Goal: Book appointment/travel/reservation

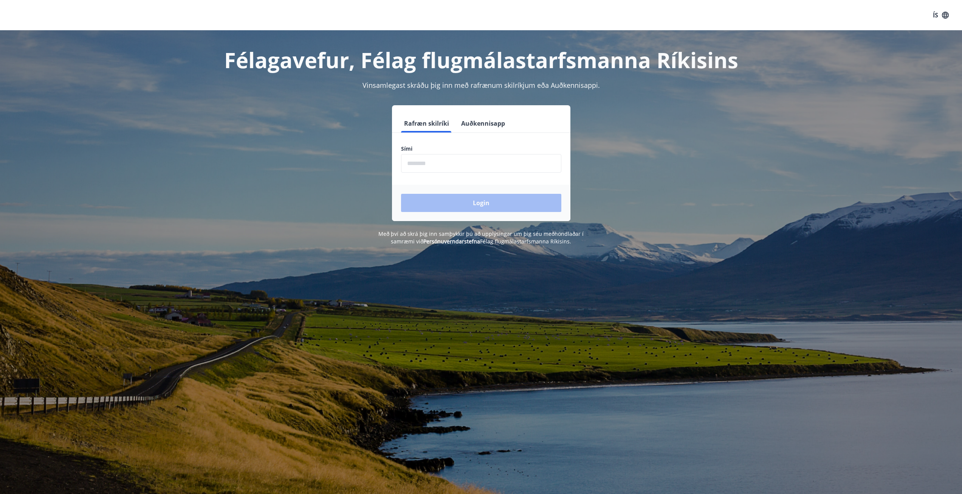
click at [489, 160] on input "phone" at bounding box center [481, 163] width 160 height 19
type input "********"
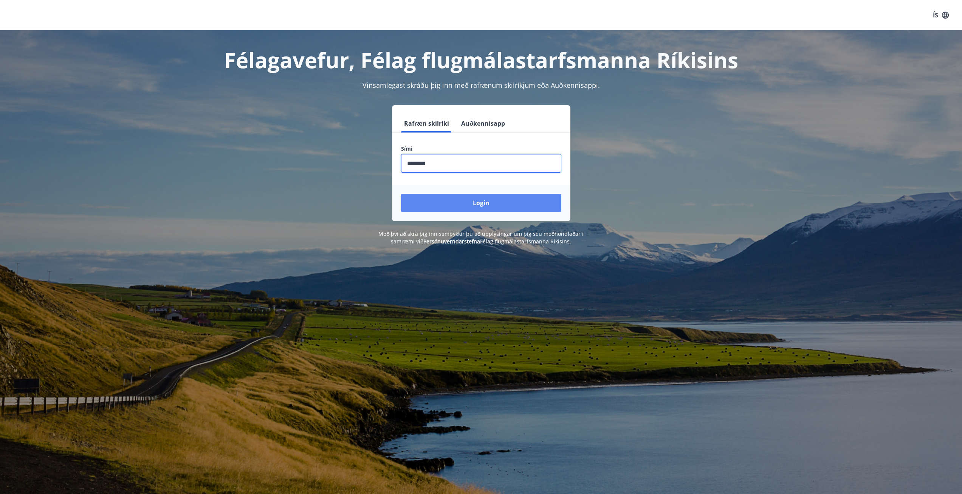
click at [485, 201] on button "Login" at bounding box center [481, 203] width 160 height 18
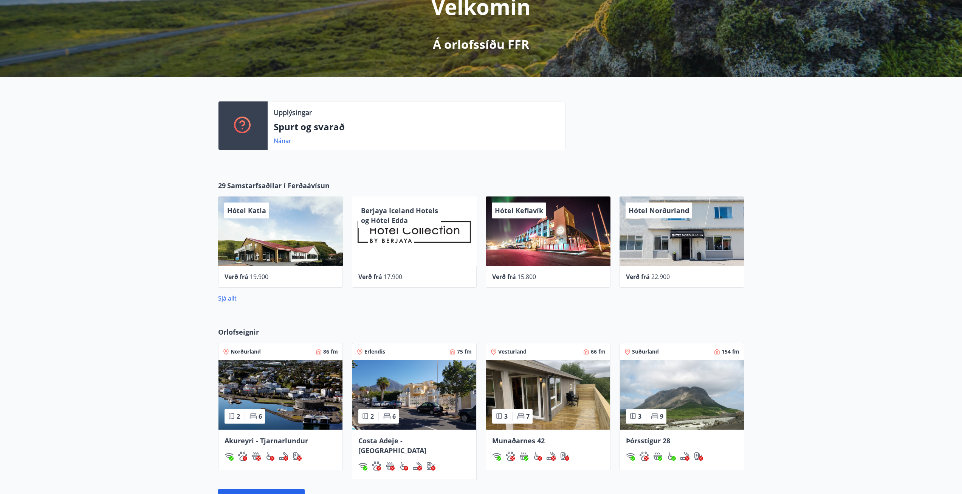
scroll to position [113, 0]
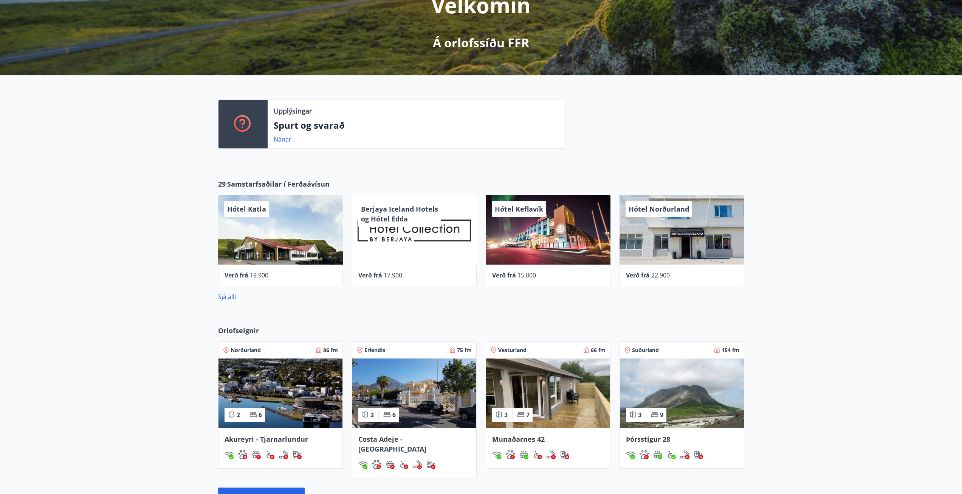
click at [404, 392] on img at bounding box center [414, 393] width 124 height 70
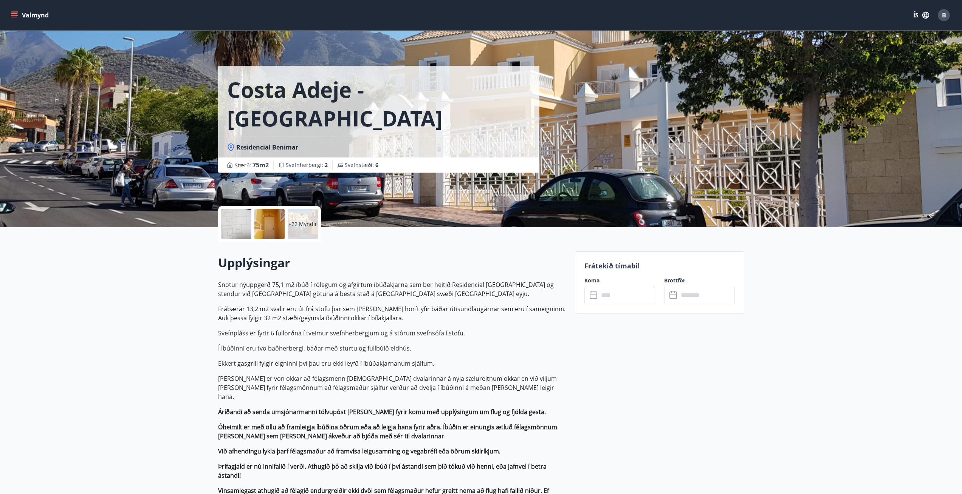
click at [607, 296] on input "text" at bounding box center [627, 295] width 56 height 19
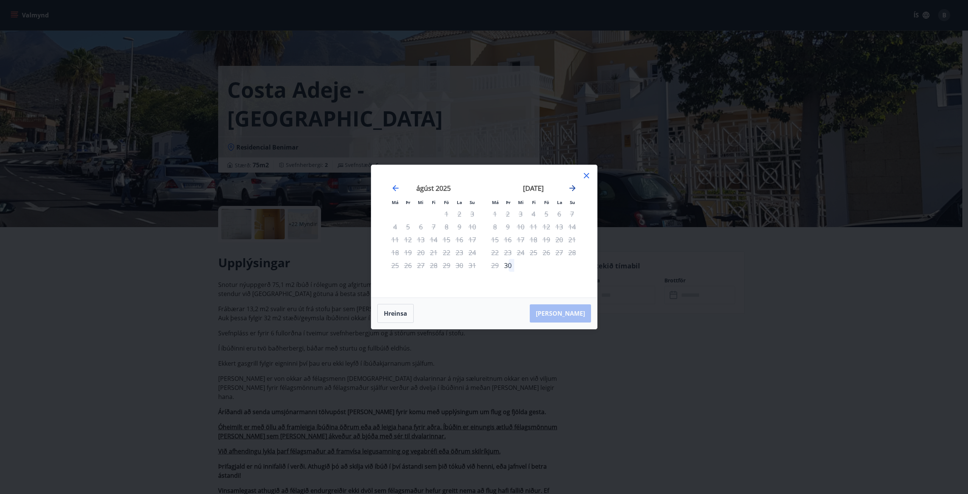
click at [570, 188] on icon "Move forward to switch to the next month." at bounding box center [573, 188] width 6 height 6
click at [512, 214] on div "2" at bounding box center [507, 213] width 13 height 13
click at [506, 227] on div "9" at bounding box center [507, 226] width 13 height 13
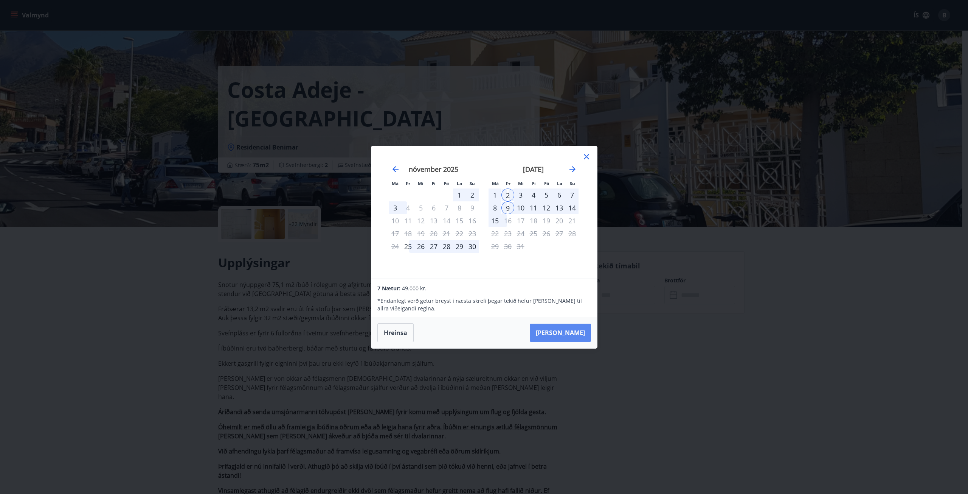
click at [560, 333] on button "Taka Frá" at bounding box center [560, 332] width 61 height 18
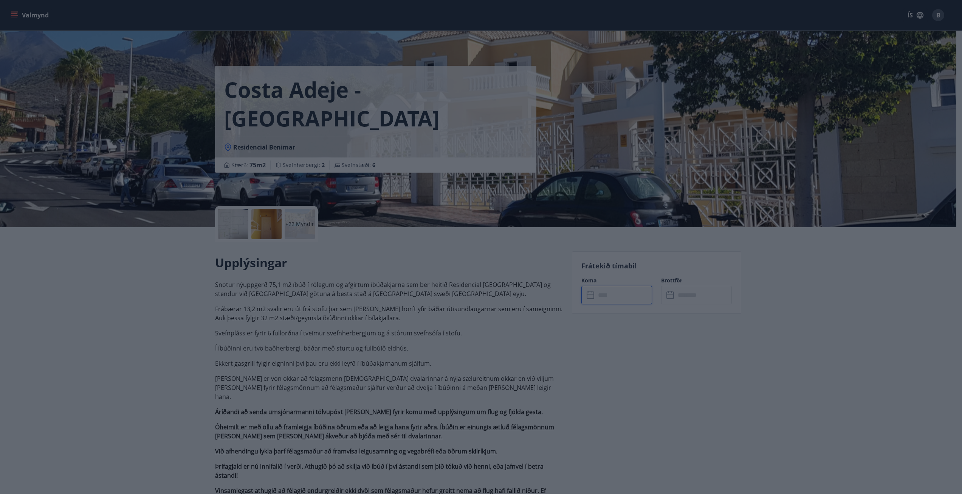
type input "******"
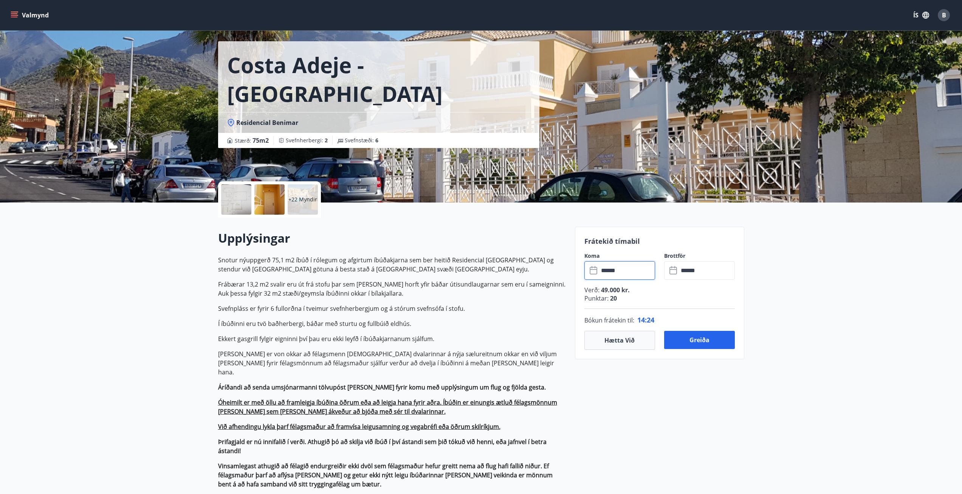
scroll to position [38, 0]
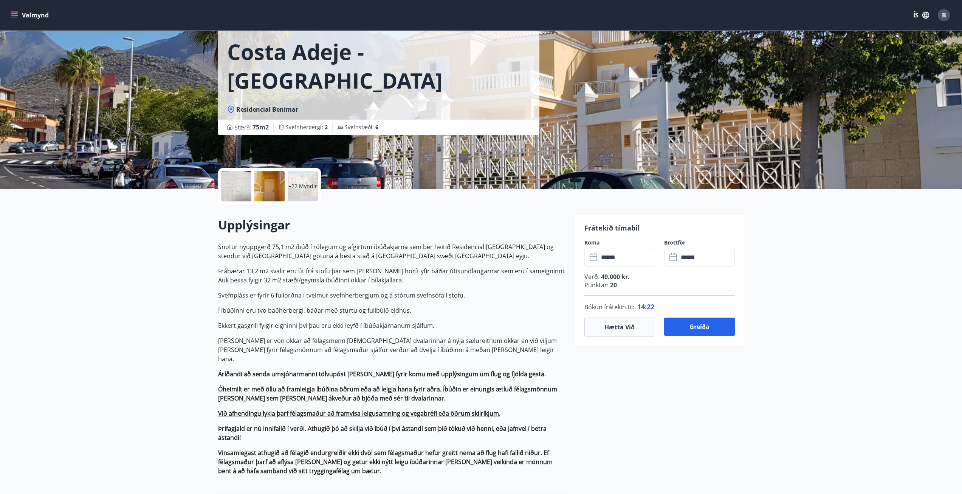
click at [294, 183] on p "+22 Myndir" at bounding box center [303, 186] width 29 height 8
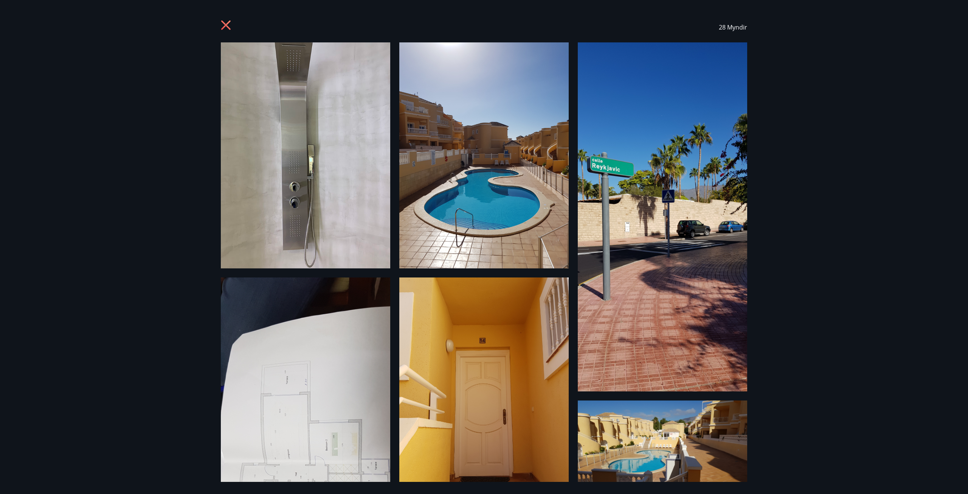
click at [226, 24] on icon at bounding box center [227, 26] width 12 height 12
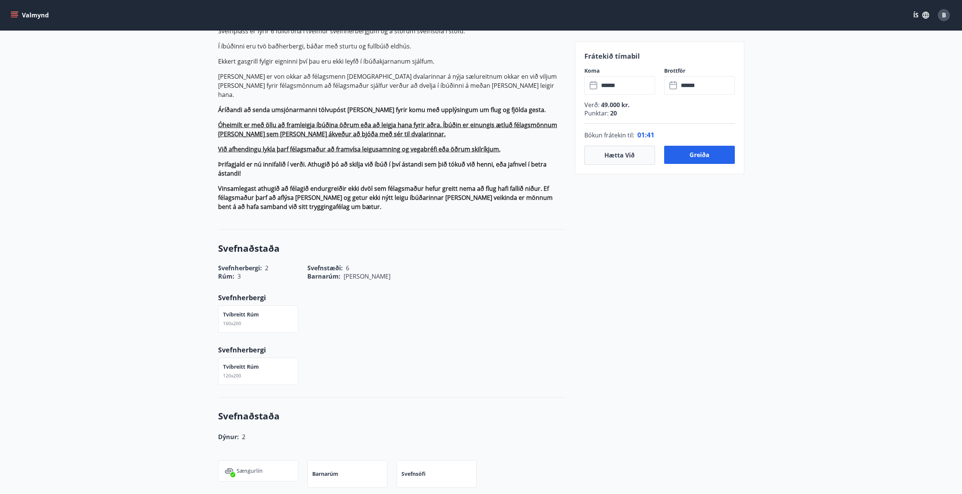
scroll to position [303, 0]
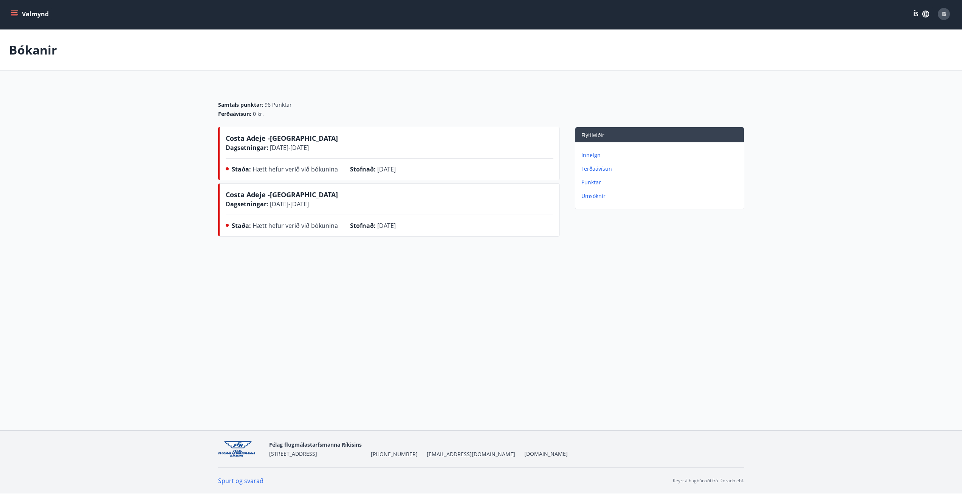
scroll to position [1, 0]
click at [23, 19] on button "Valmynd" at bounding box center [30, 14] width 43 height 14
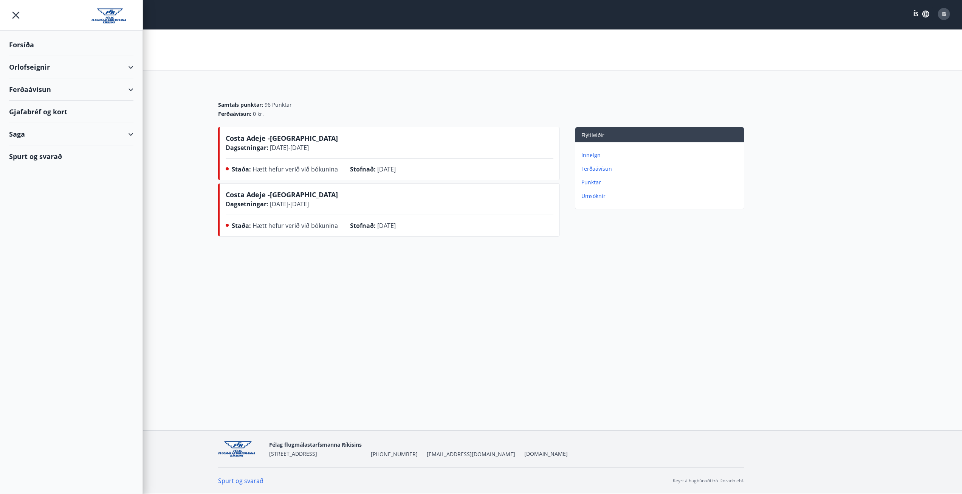
click at [38, 47] on div "Forsíða" at bounding box center [71, 45] width 124 height 22
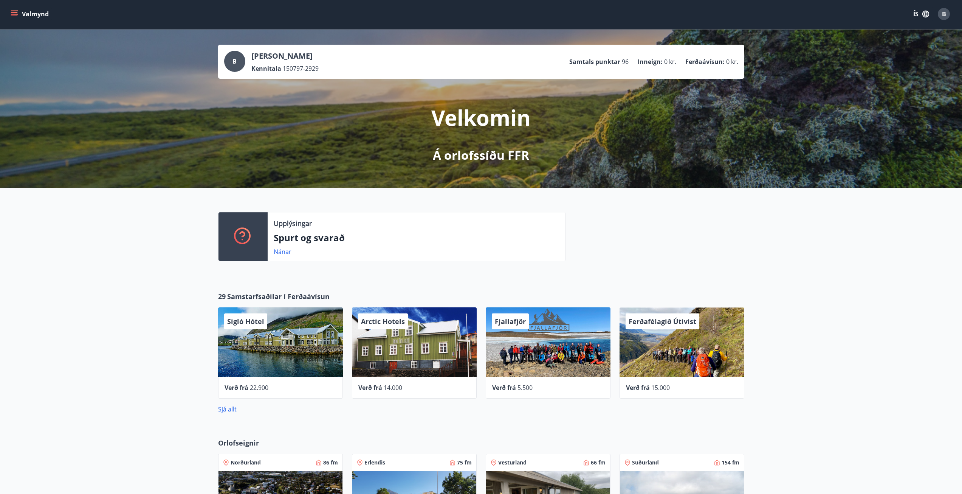
click at [21, 13] on button "Valmynd" at bounding box center [30, 14] width 43 height 14
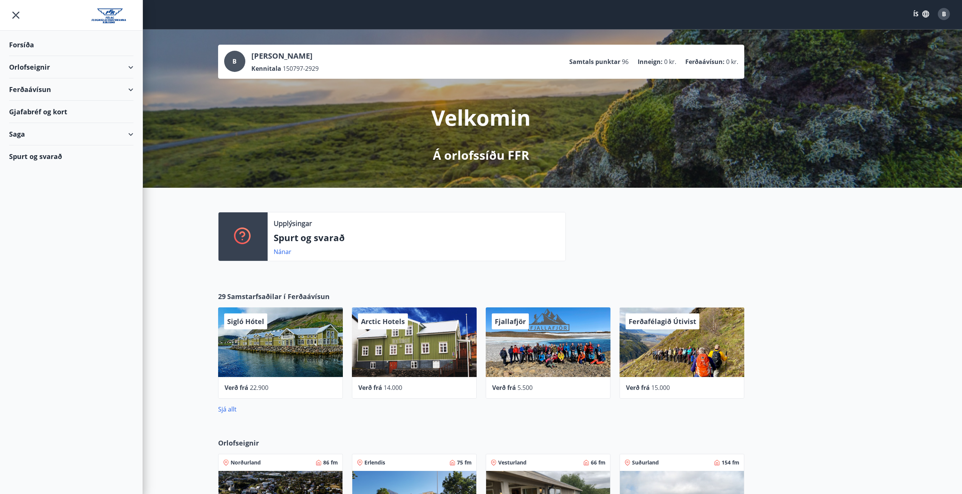
click at [52, 70] on div "Orlofseignir" at bounding box center [71, 67] width 124 height 22
click at [31, 85] on div "Framboð" at bounding box center [71, 86] width 112 height 16
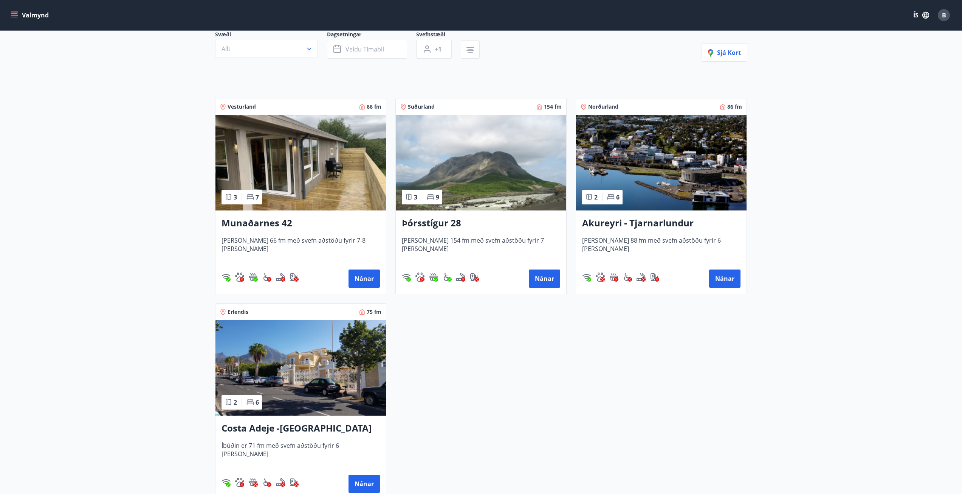
click at [316, 400] on img at bounding box center [301, 367] width 171 height 95
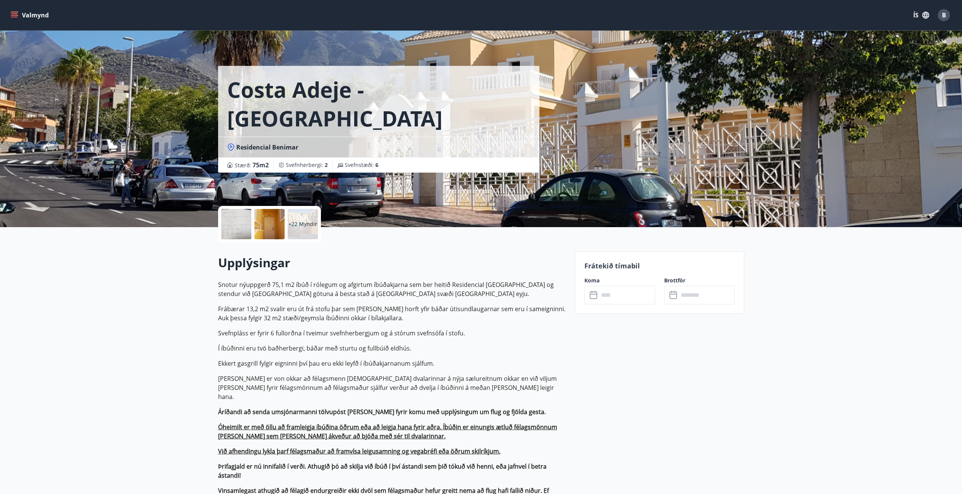
click at [298, 233] on div "+22 Myndir" at bounding box center [303, 224] width 30 height 30
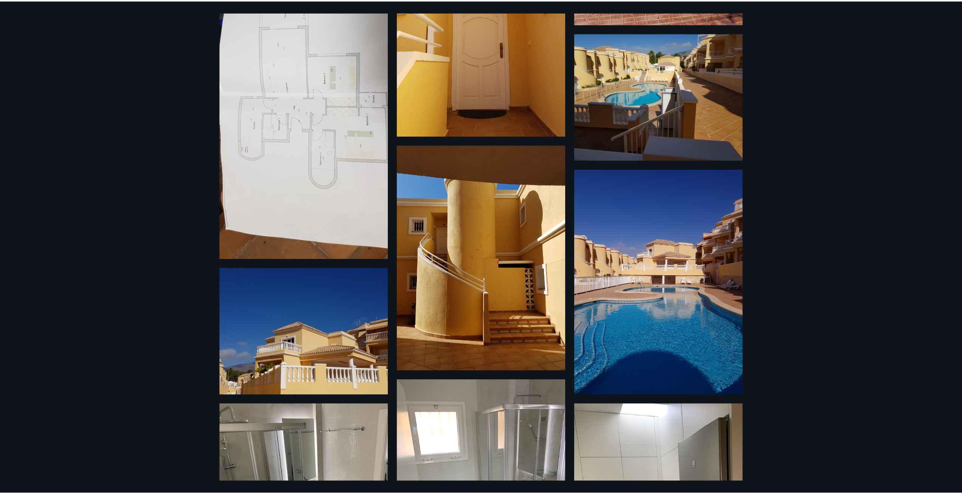
scroll to position [260, 0]
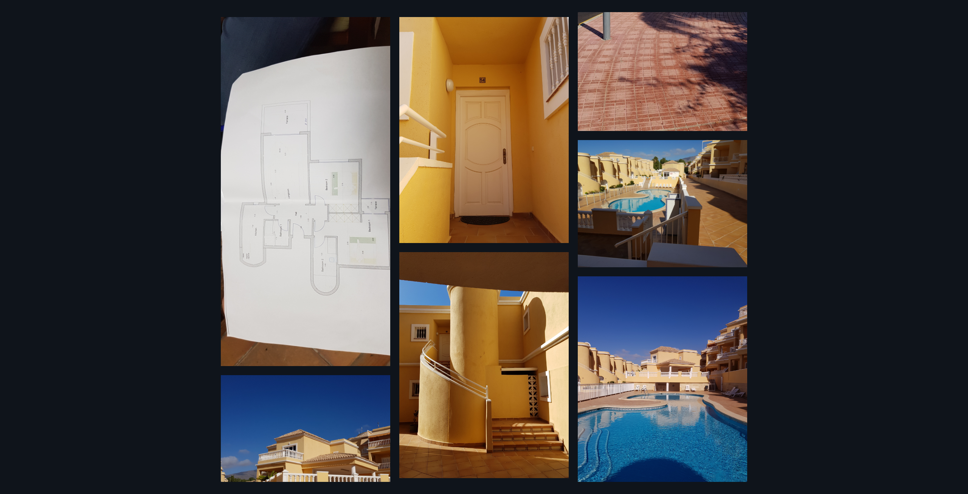
click at [659, 186] on img at bounding box center [662, 203] width 169 height 127
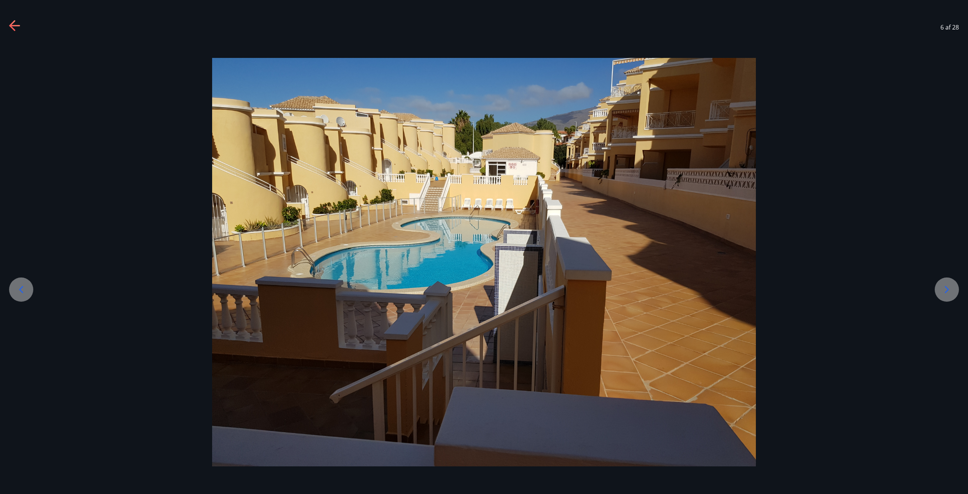
click at [934, 288] on div at bounding box center [484, 262] width 968 height 408
click at [943, 289] on icon at bounding box center [947, 289] width 12 height 12
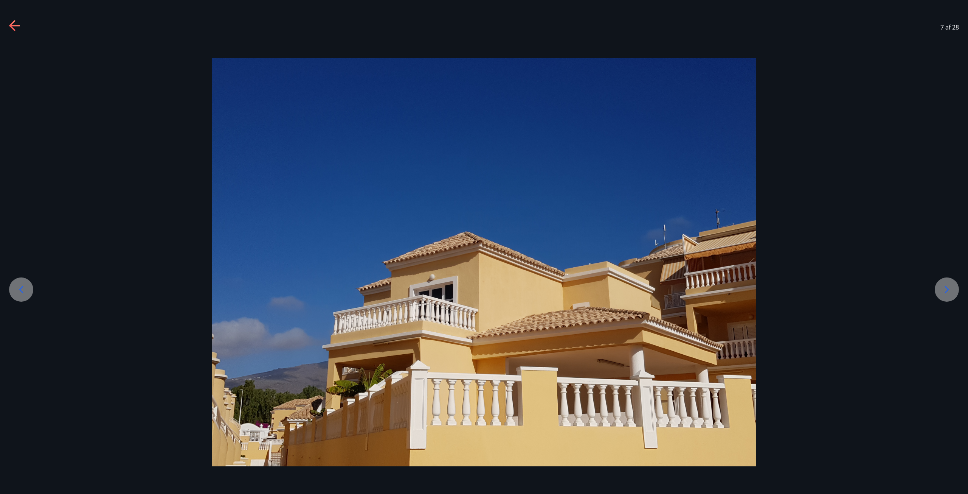
click at [943, 287] on icon at bounding box center [947, 289] width 12 height 12
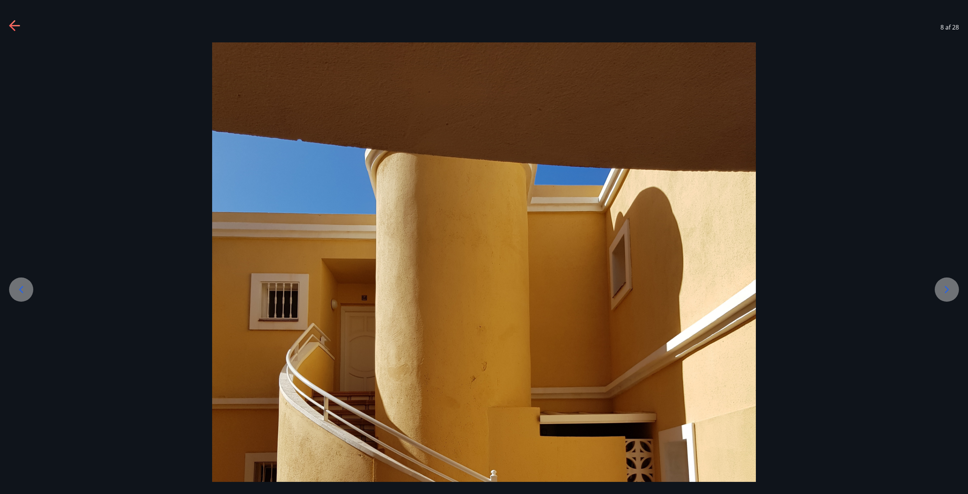
click at [943, 287] on icon at bounding box center [947, 289] width 12 height 12
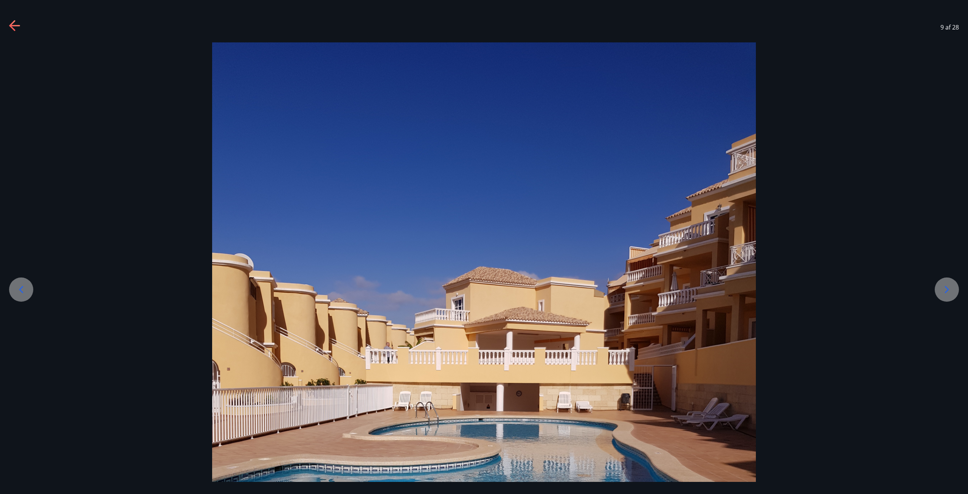
click at [943, 287] on icon at bounding box center [947, 289] width 12 height 12
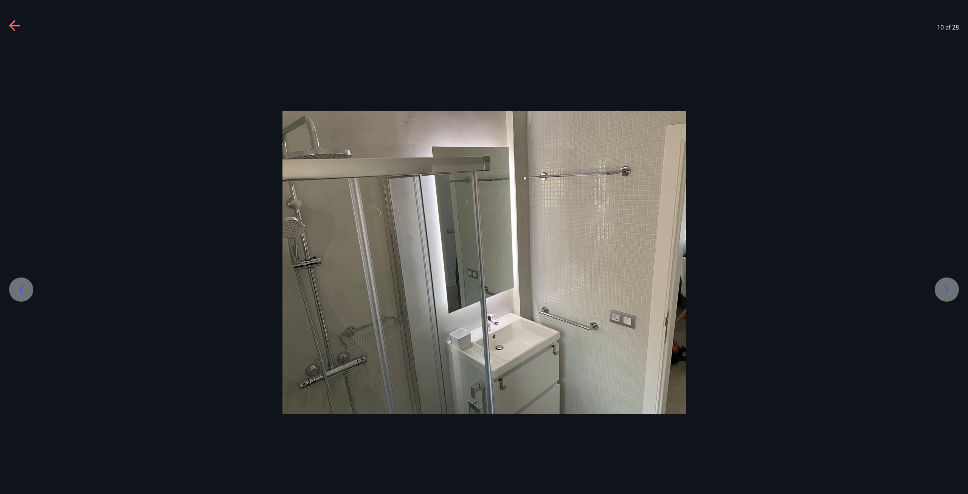
click at [947, 295] on icon at bounding box center [947, 289] width 12 height 12
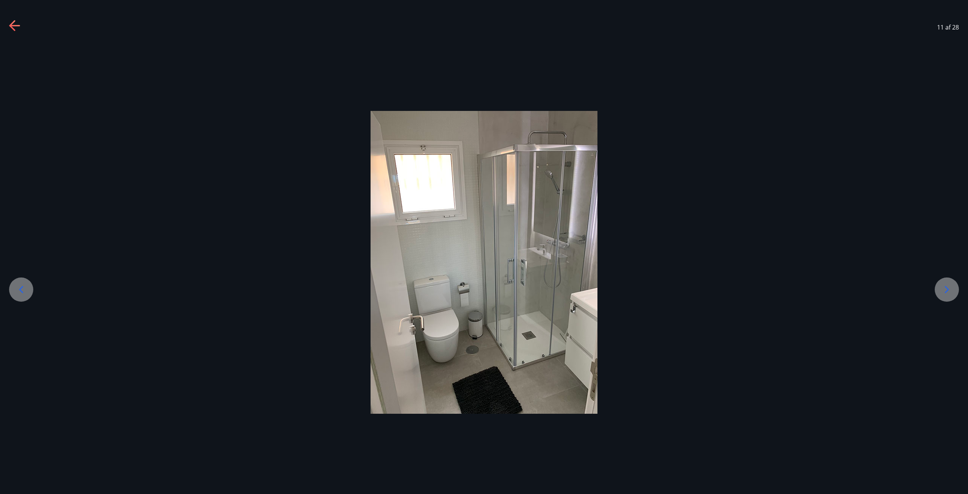
click at [947, 295] on icon at bounding box center [947, 289] width 12 height 12
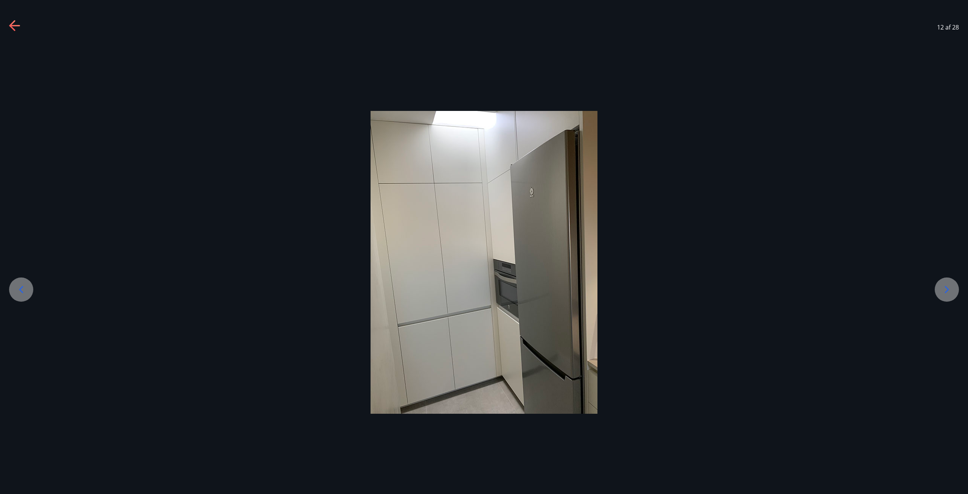
click at [947, 295] on icon at bounding box center [947, 289] width 12 height 12
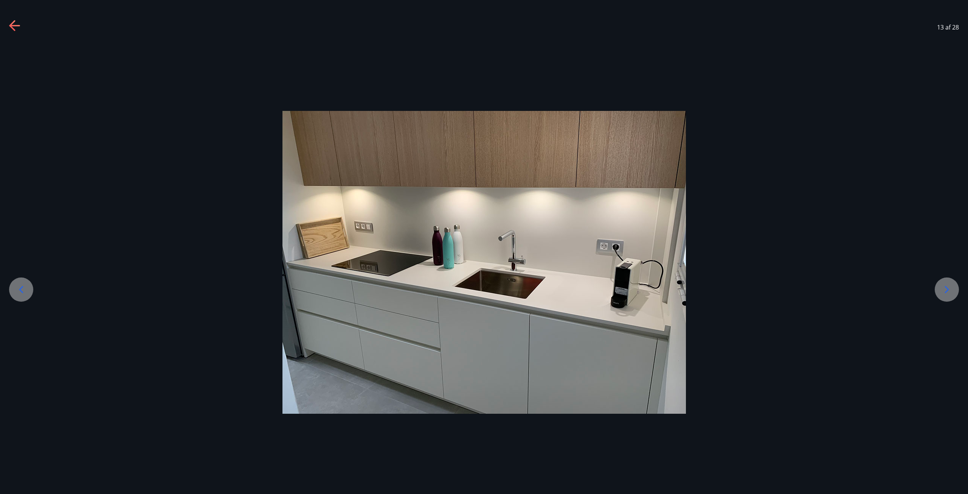
click at [947, 295] on icon at bounding box center [947, 289] width 12 height 12
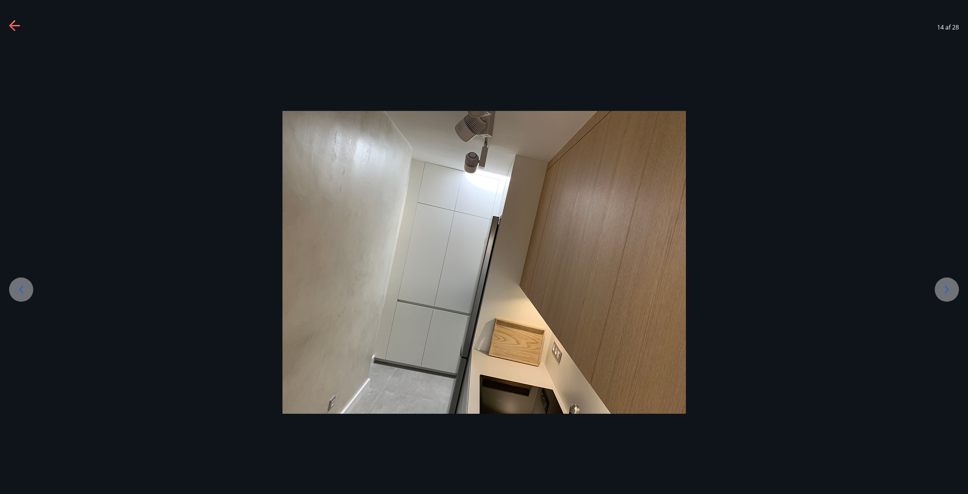
click at [947, 295] on icon at bounding box center [947, 289] width 12 height 12
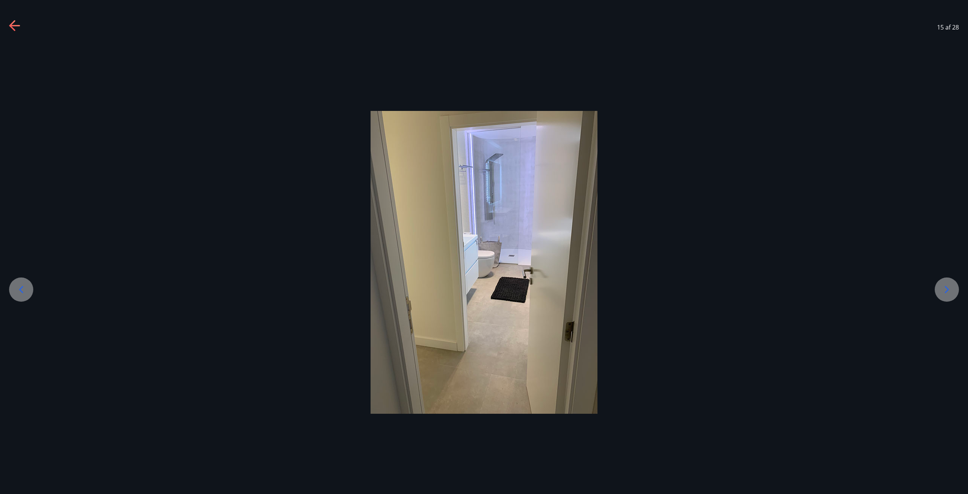
click at [947, 295] on icon at bounding box center [947, 289] width 12 height 12
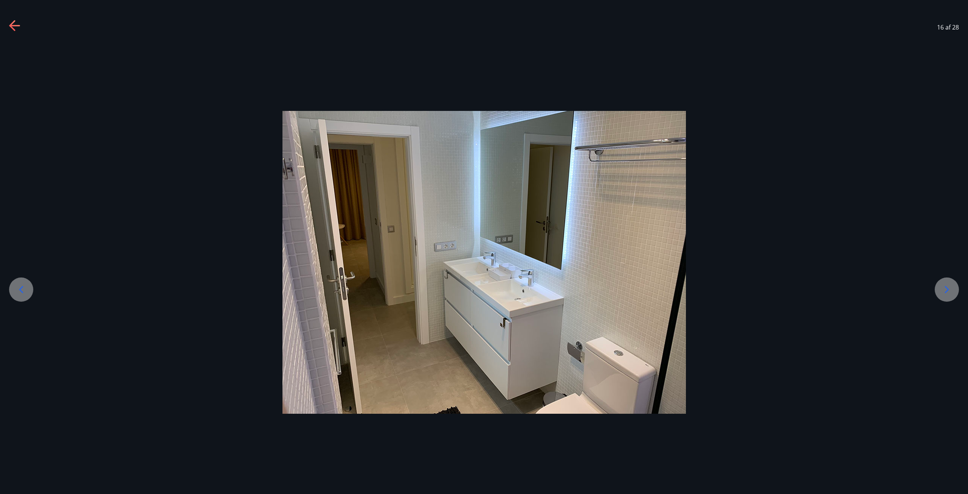
click at [947, 295] on icon at bounding box center [947, 289] width 12 height 12
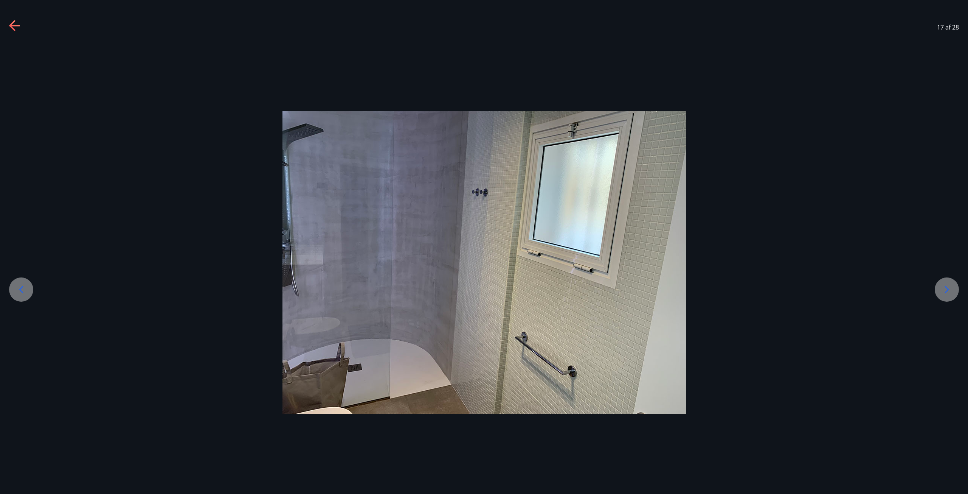
click at [947, 295] on icon at bounding box center [947, 289] width 12 height 12
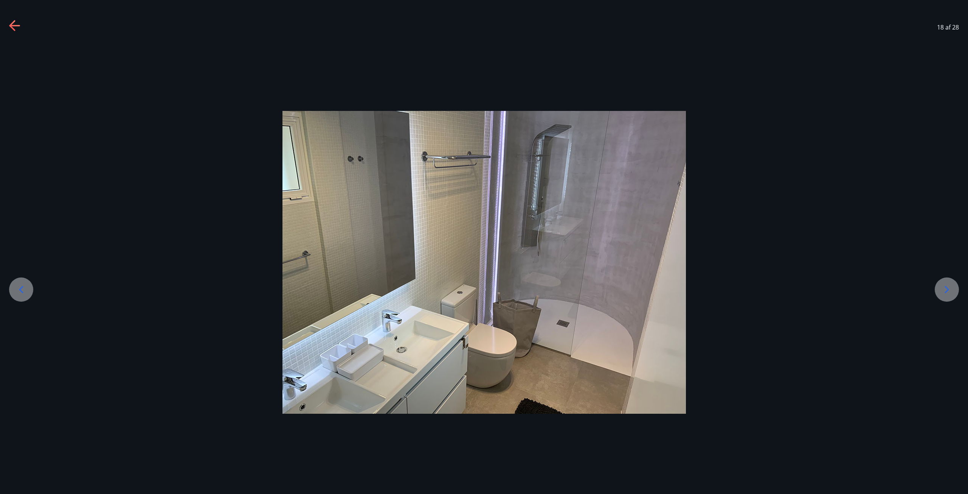
click at [946, 292] on icon at bounding box center [947, 289] width 4 height 7
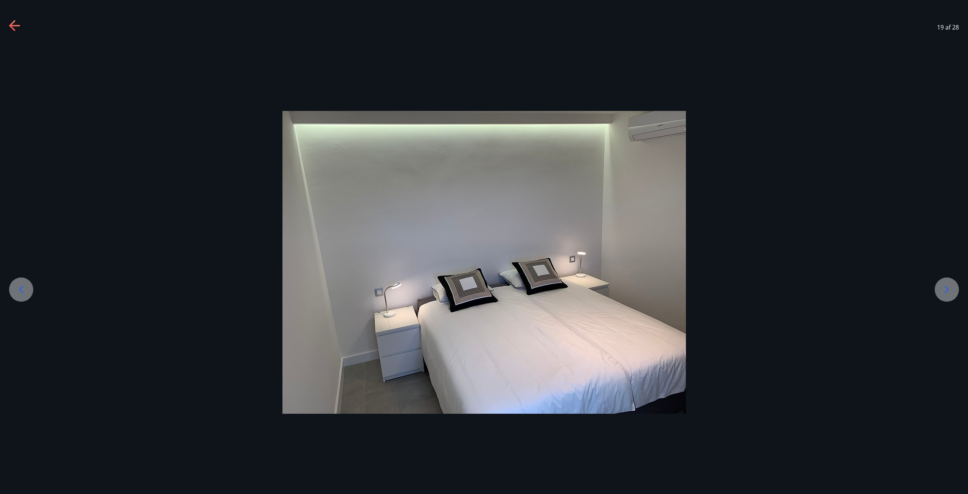
click at [946, 292] on icon at bounding box center [947, 289] width 4 height 7
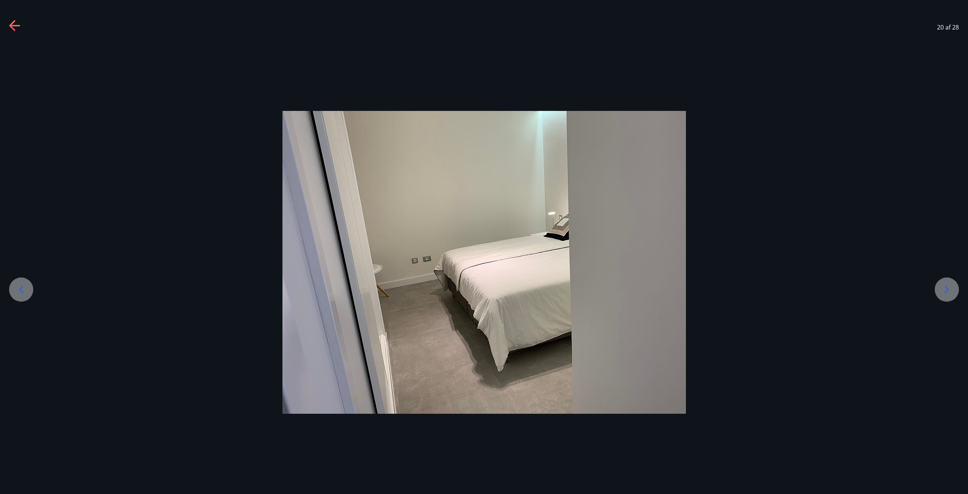
click at [945, 283] on div at bounding box center [947, 289] width 24 height 24
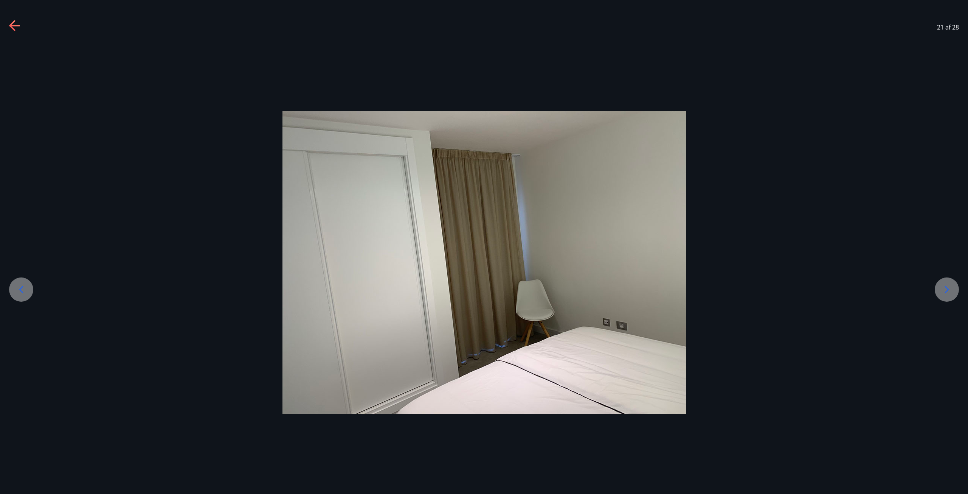
click at [945, 283] on div at bounding box center [947, 289] width 24 height 24
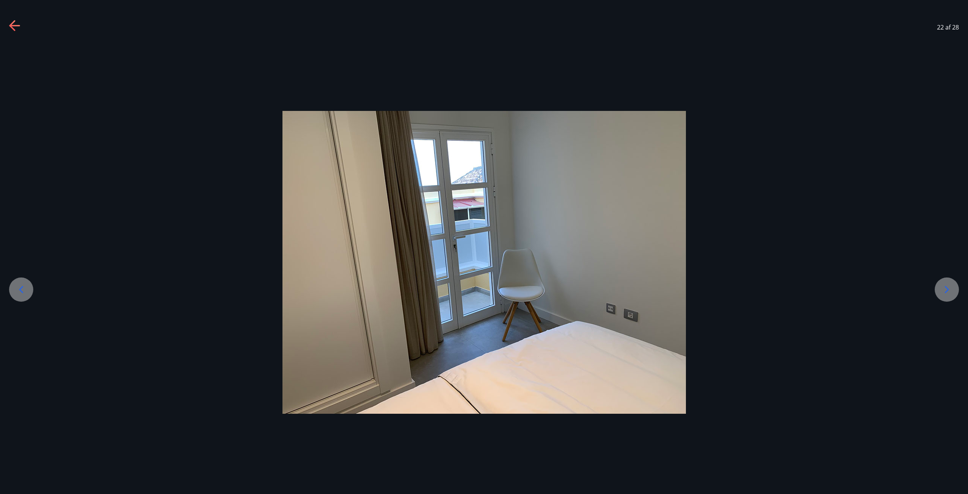
click at [945, 283] on div at bounding box center [947, 289] width 24 height 24
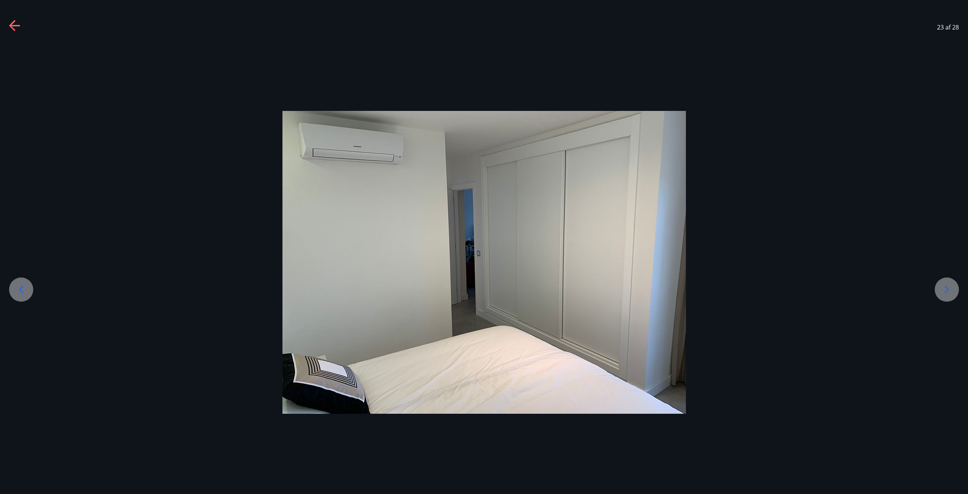
click at [945, 283] on div at bounding box center [947, 289] width 24 height 24
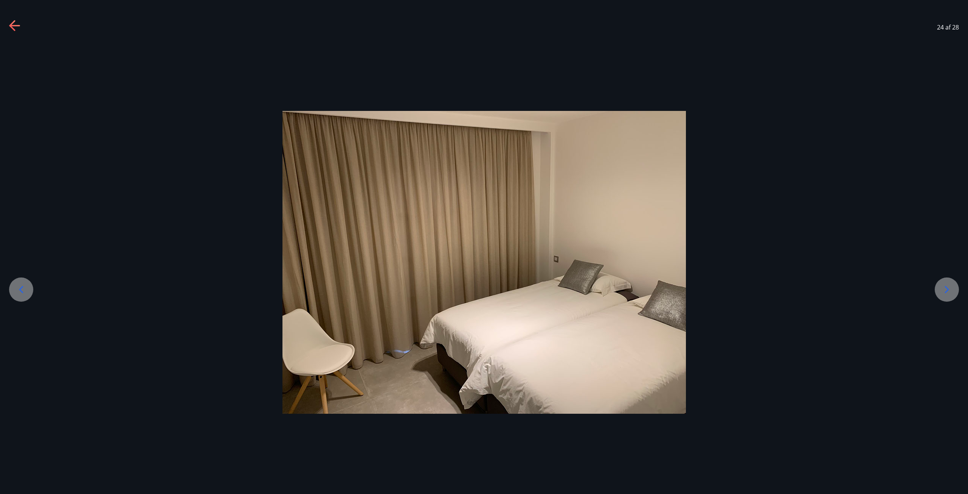
click at [945, 283] on div at bounding box center [947, 289] width 24 height 24
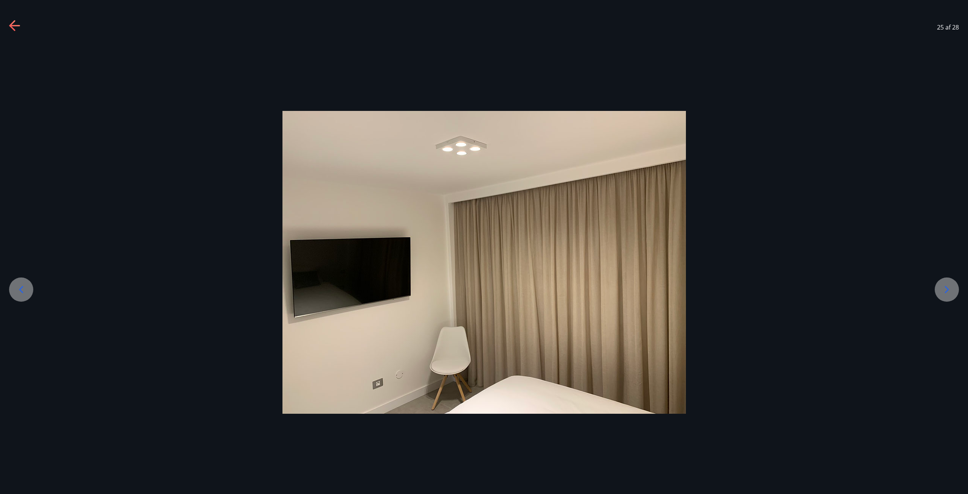
click at [945, 283] on div at bounding box center [947, 289] width 24 height 24
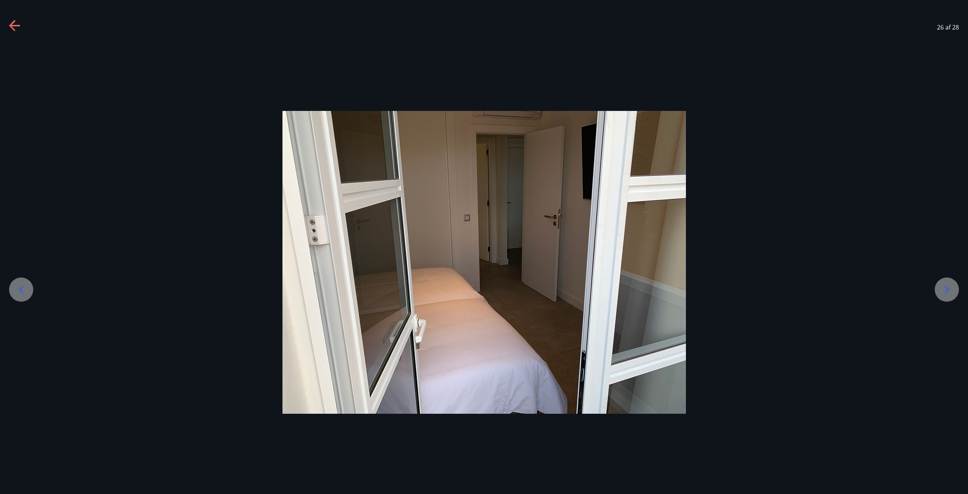
click at [945, 283] on div at bounding box center [947, 289] width 24 height 24
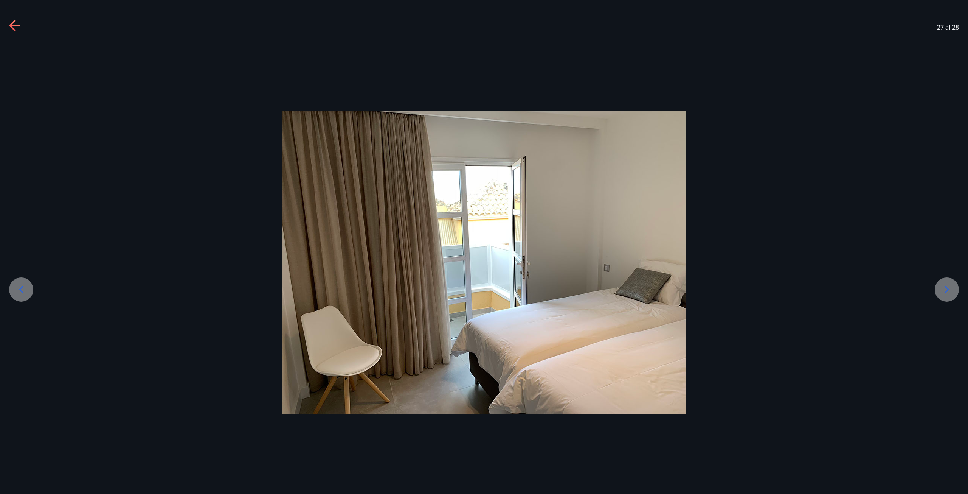
click at [945, 283] on div at bounding box center [947, 289] width 24 height 24
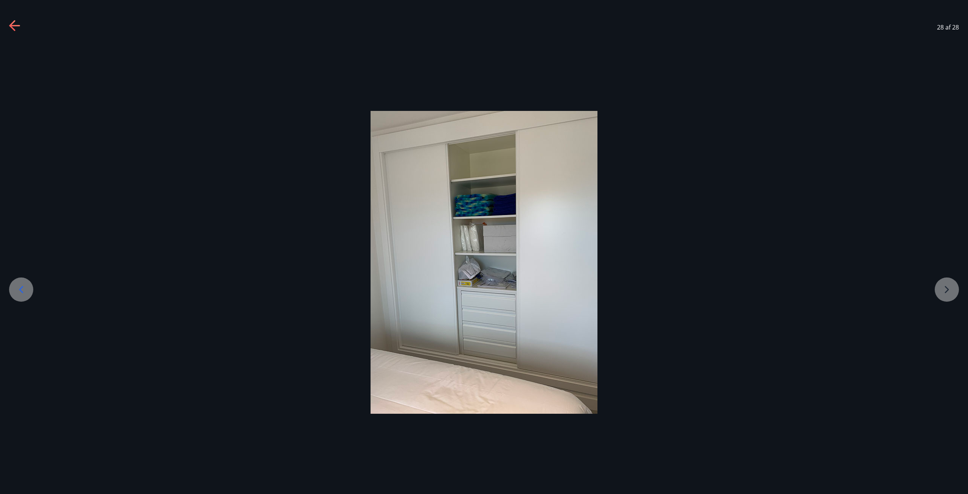
click at [945, 283] on div at bounding box center [484, 262] width 968 height 303
click at [17, 26] on icon at bounding box center [14, 26] width 11 height 2
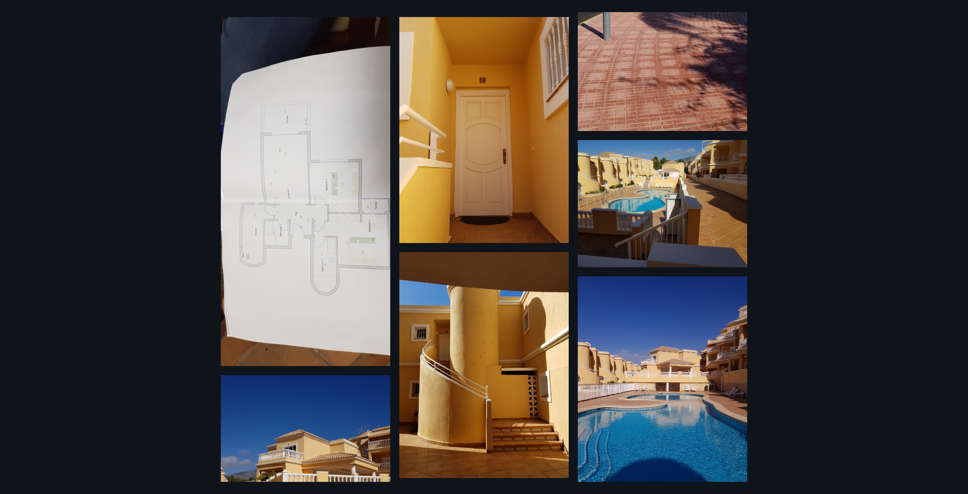
click at [23, 27] on div "28 Myndir" at bounding box center [484, 247] width 968 height 494
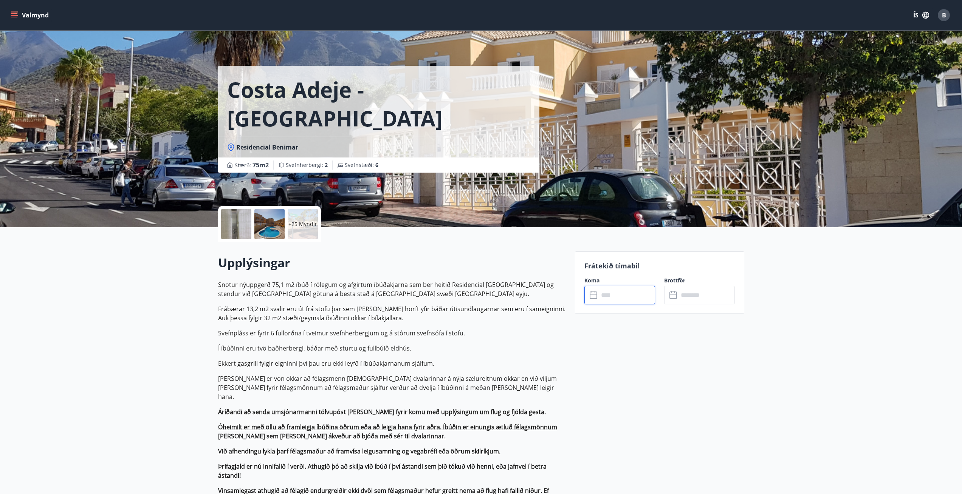
click at [638, 296] on input "text" at bounding box center [627, 295] width 56 height 19
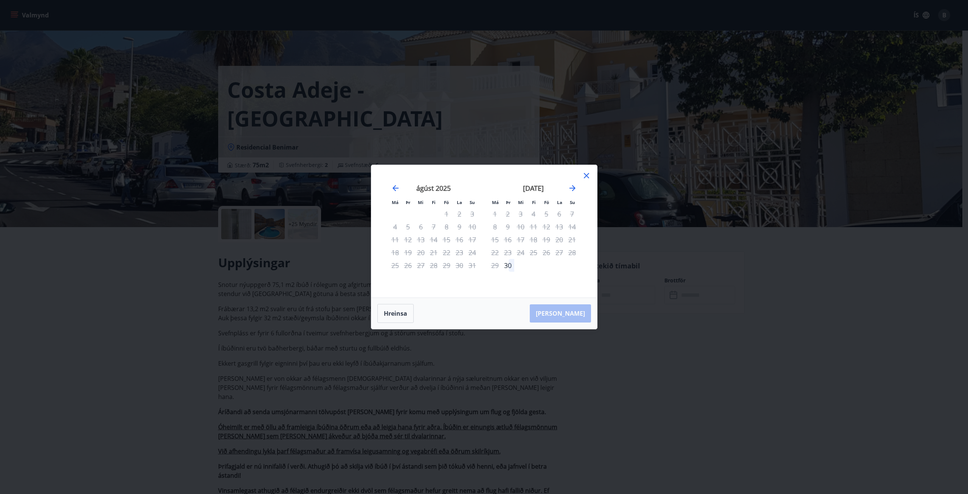
click at [580, 189] on div "september 2025 1 2 3 4 5 6 7 8 9 10 11 12 13 14 15 16 17 18 19 20 21 22 23 24 2…" at bounding box center [534, 236] width 100 height 124
click at [576, 189] on icon "Move forward to switch to the next month." at bounding box center [572, 187] width 9 height 9
click at [510, 214] on div "2" at bounding box center [507, 213] width 13 height 13
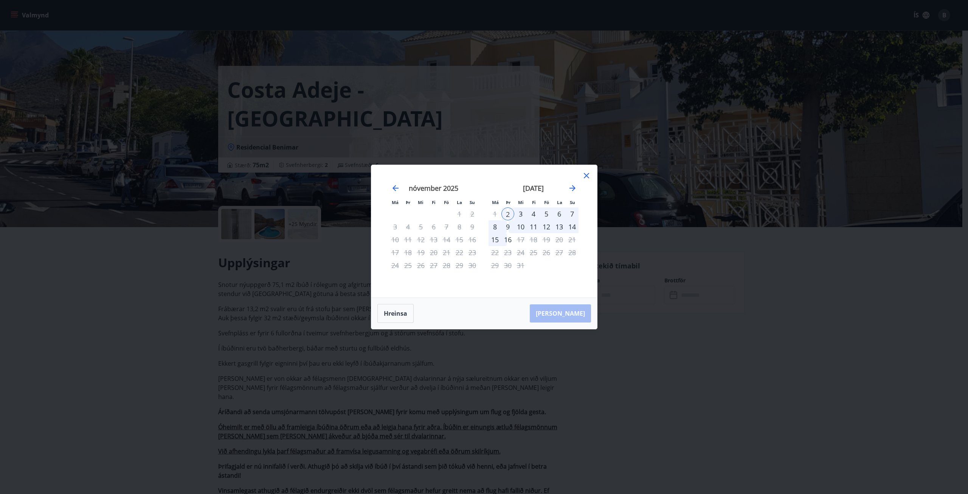
click at [507, 234] on div "16" at bounding box center [507, 239] width 13 height 13
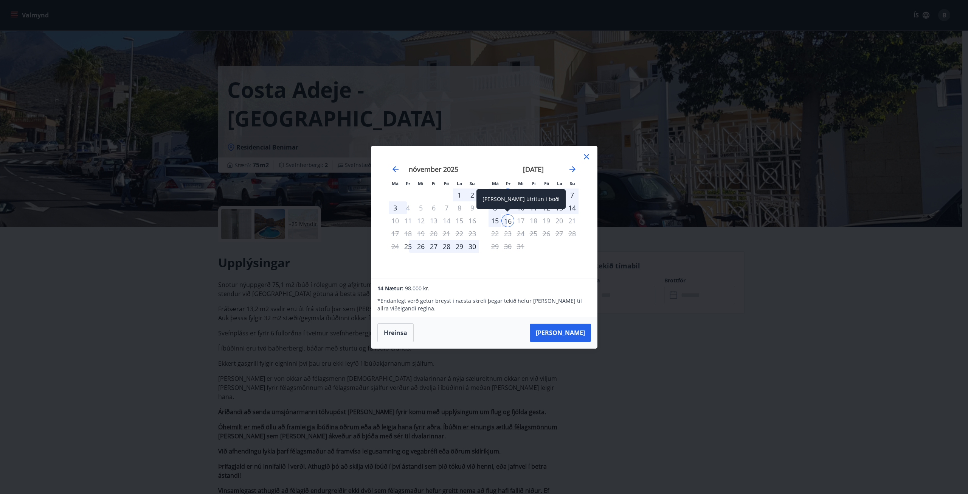
click at [509, 208] on div "Aðeins útritun í boði" at bounding box center [520, 199] width 89 height 20
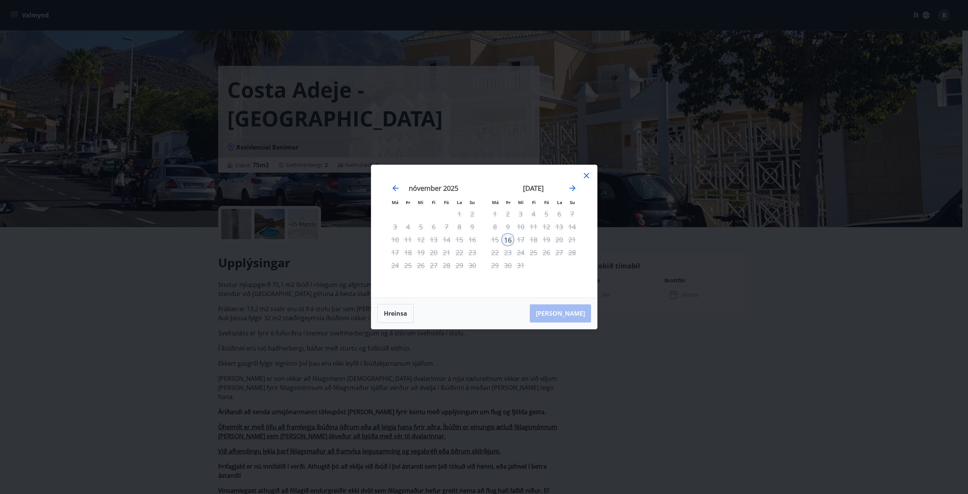
click at [507, 209] on div "2" at bounding box center [507, 213] width 13 height 13
click at [591, 174] on div "Má Þr Mi Fi Fö La Su Má Þr Mi Fi Fö La Su október 2025 1 2 3 4 5 6 7 8 9 10 11 …" at bounding box center [484, 231] width 226 height 132
click at [588, 175] on icon at bounding box center [586, 175] width 9 height 9
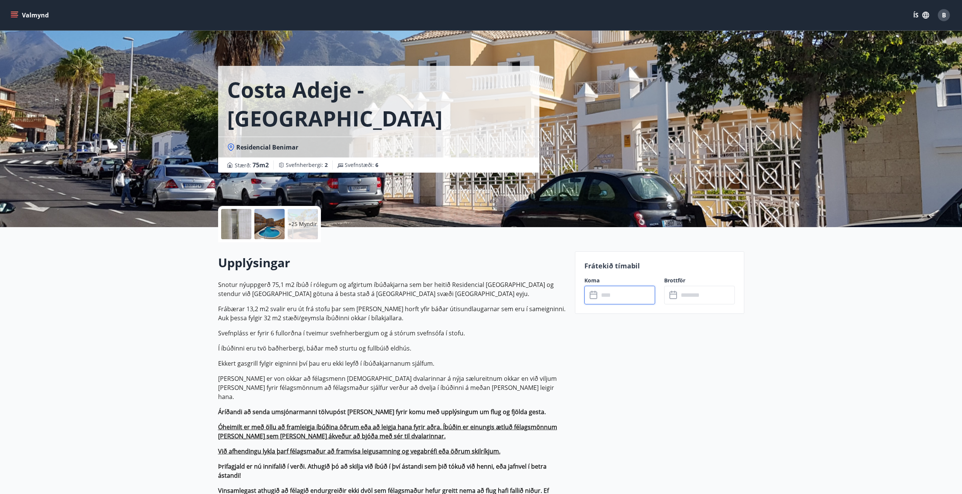
click at [615, 291] on input "text" at bounding box center [627, 295] width 56 height 19
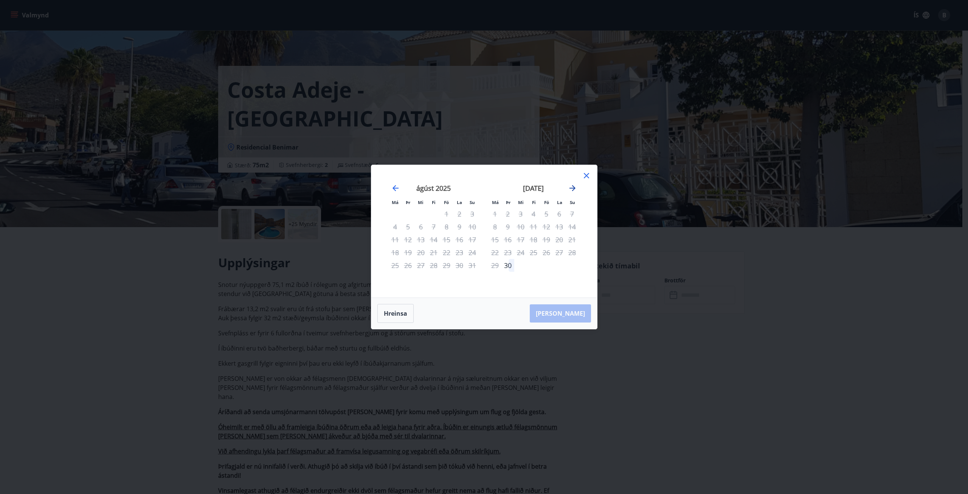
click at [576, 190] on icon "Move forward to switch to the next month." at bounding box center [572, 187] width 9 height 9
click at [507, 213] on div "2" at bounding box center [507, 213] width 13 height 13
click at [507, 223] on div "9" at bounding box center [507, 226] width 13 height 13
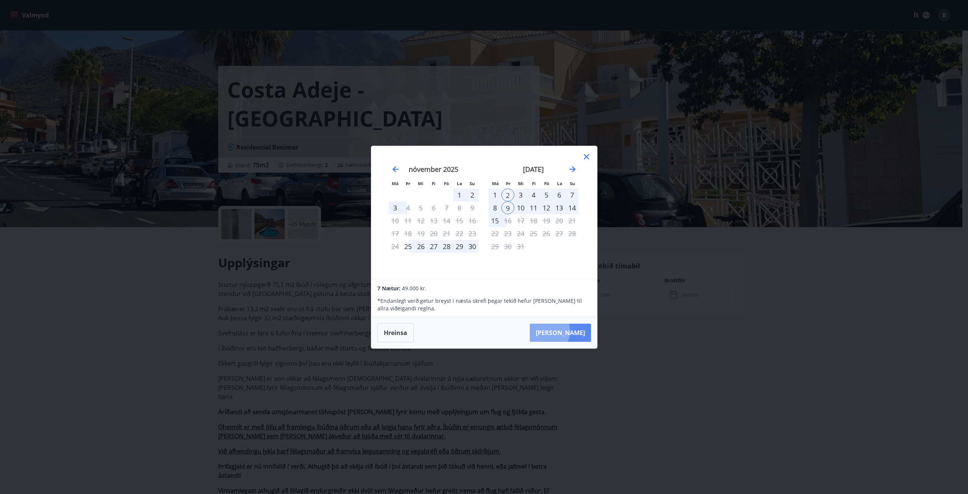
click at [570, 331] on button "Taka Frá" at bounding box center [560, 332] width 61 height 18
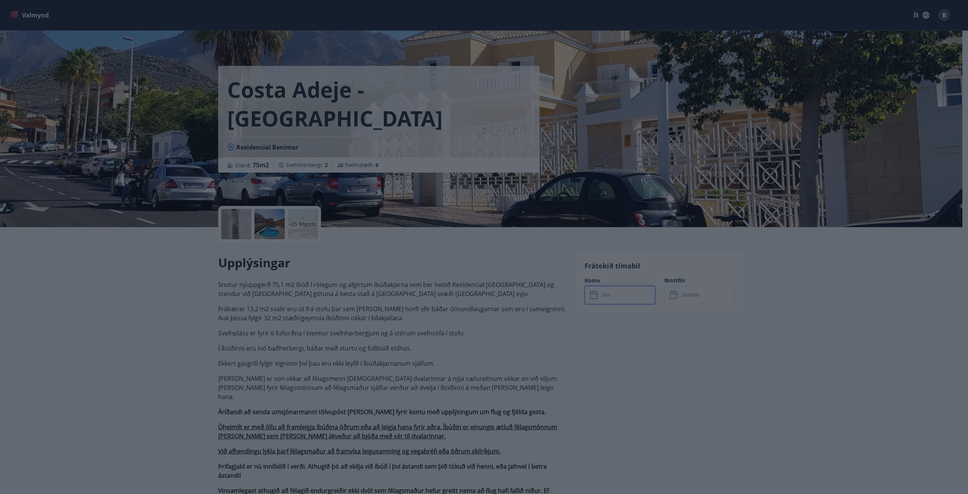
type input "******"
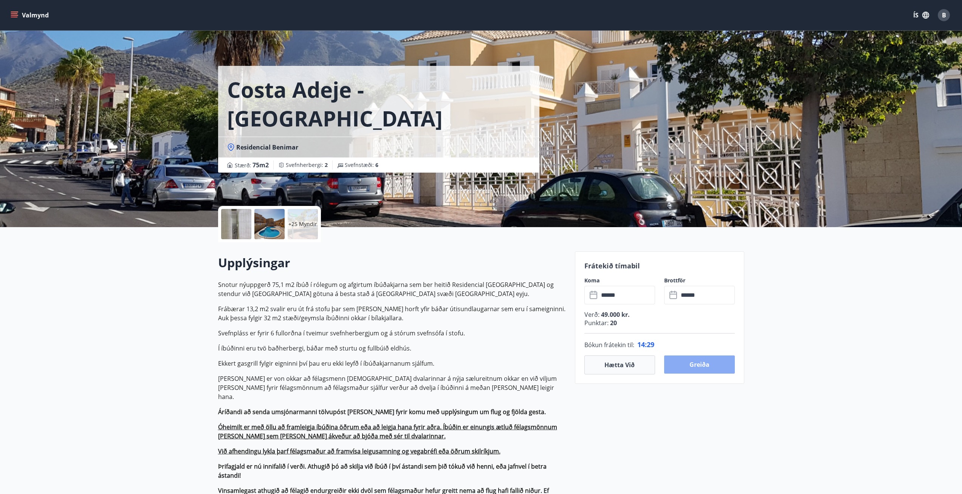
click at [680, 363] on button "Greiða" at bounding box center [699, 364] width 71 height 18
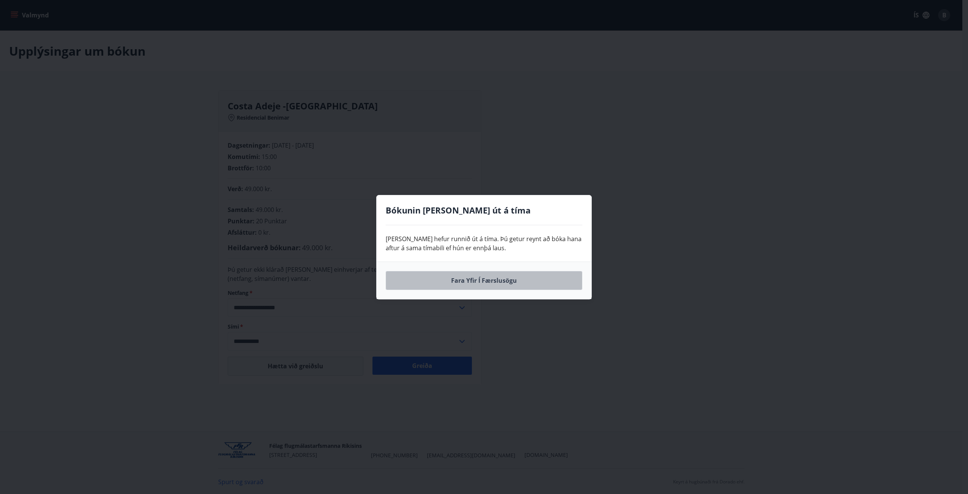
click at [518, 282] on button "Fara yfir í færslusögu" at bounding box center [484, 280] width 197 height 19
